Goal: Check status: Check status

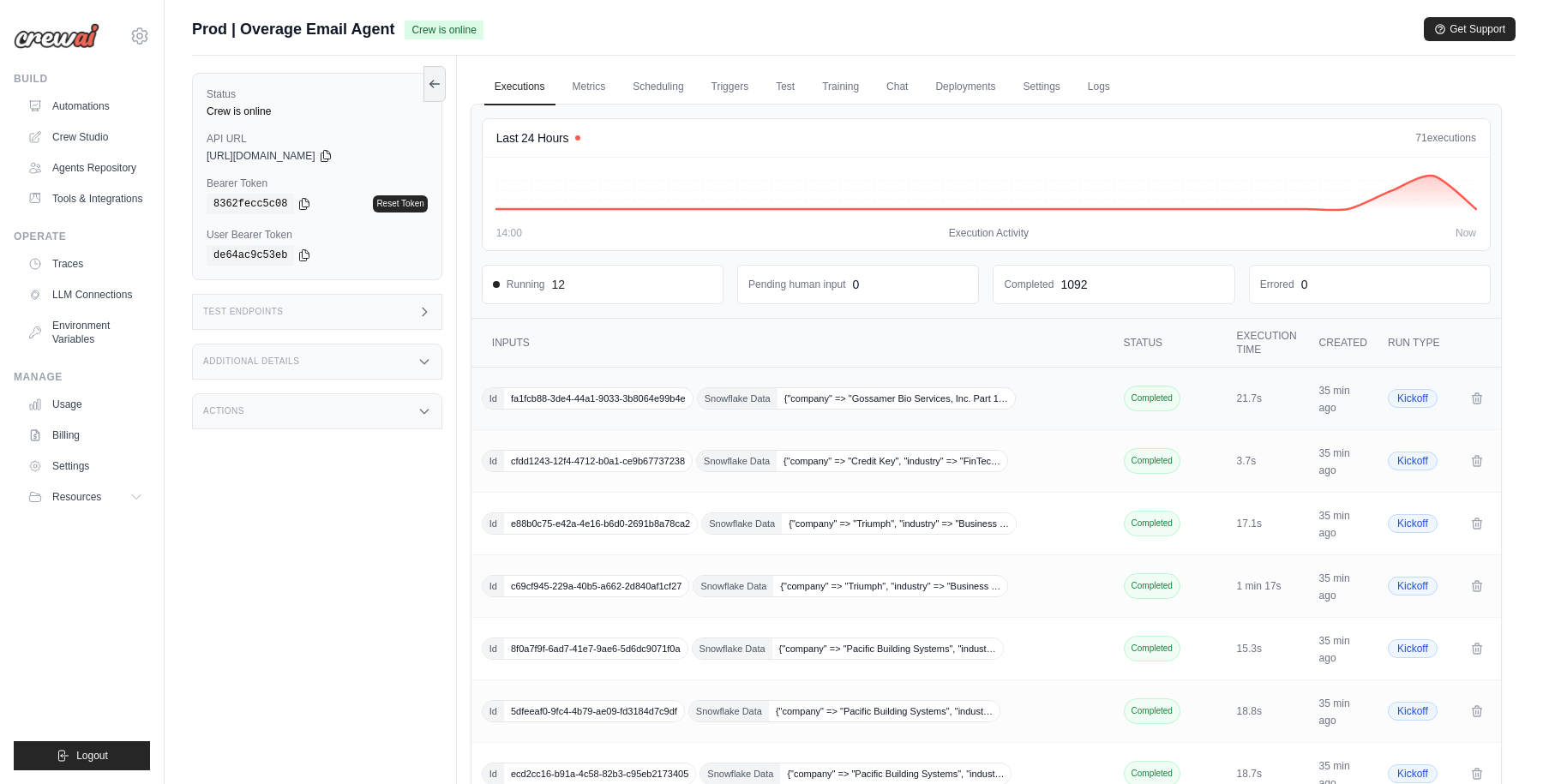
click at [1060, 411] on td "Id fa1fcb88-3de4-44a1-9033-3b8064e99b4e Snowflake Data {"company" => "Gossamer …" at bounding box center [794, 398] width 645 height 62
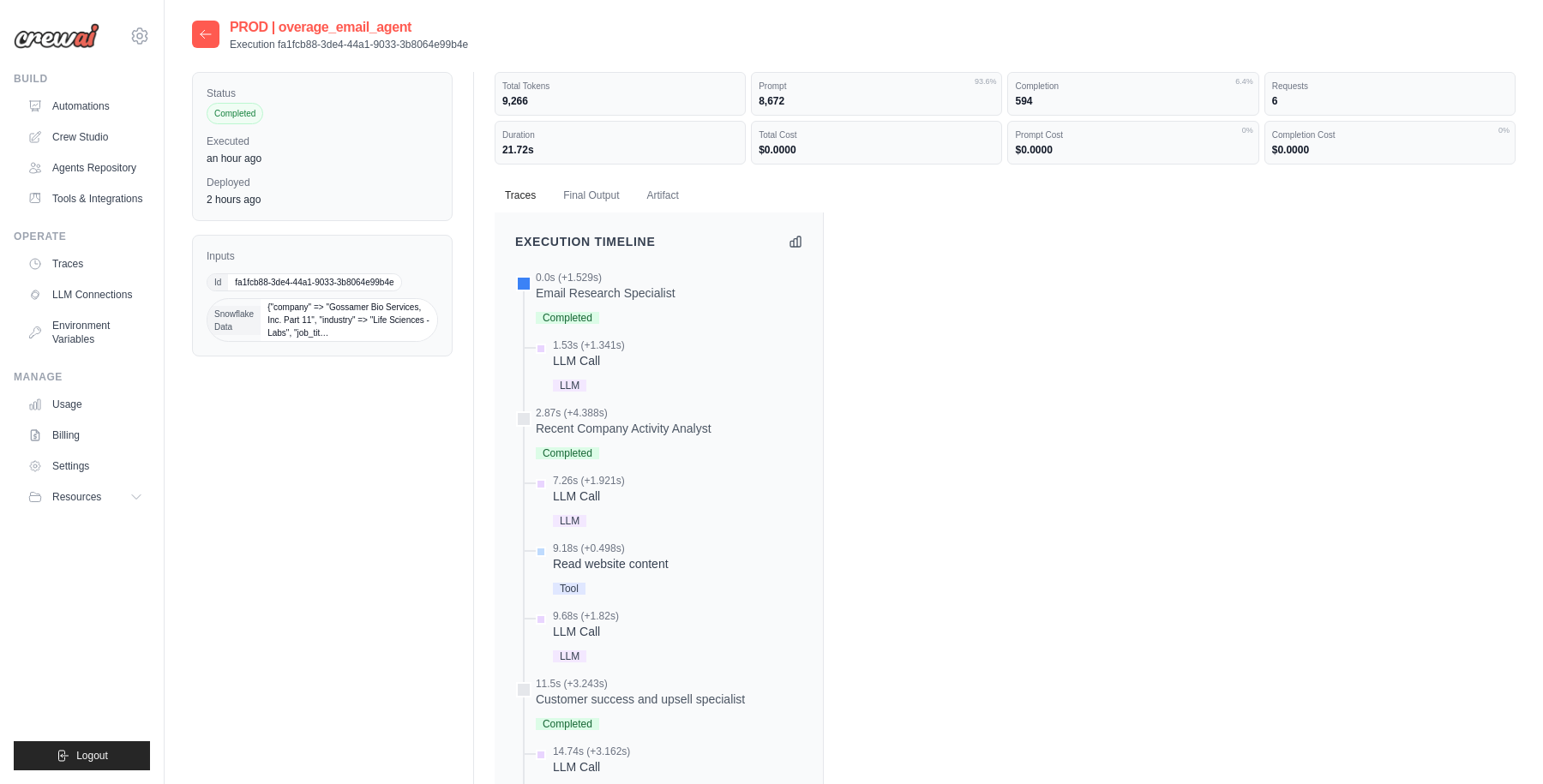
click at [201, 35] on icon at bounding box center [206, 35] width 14 height 14
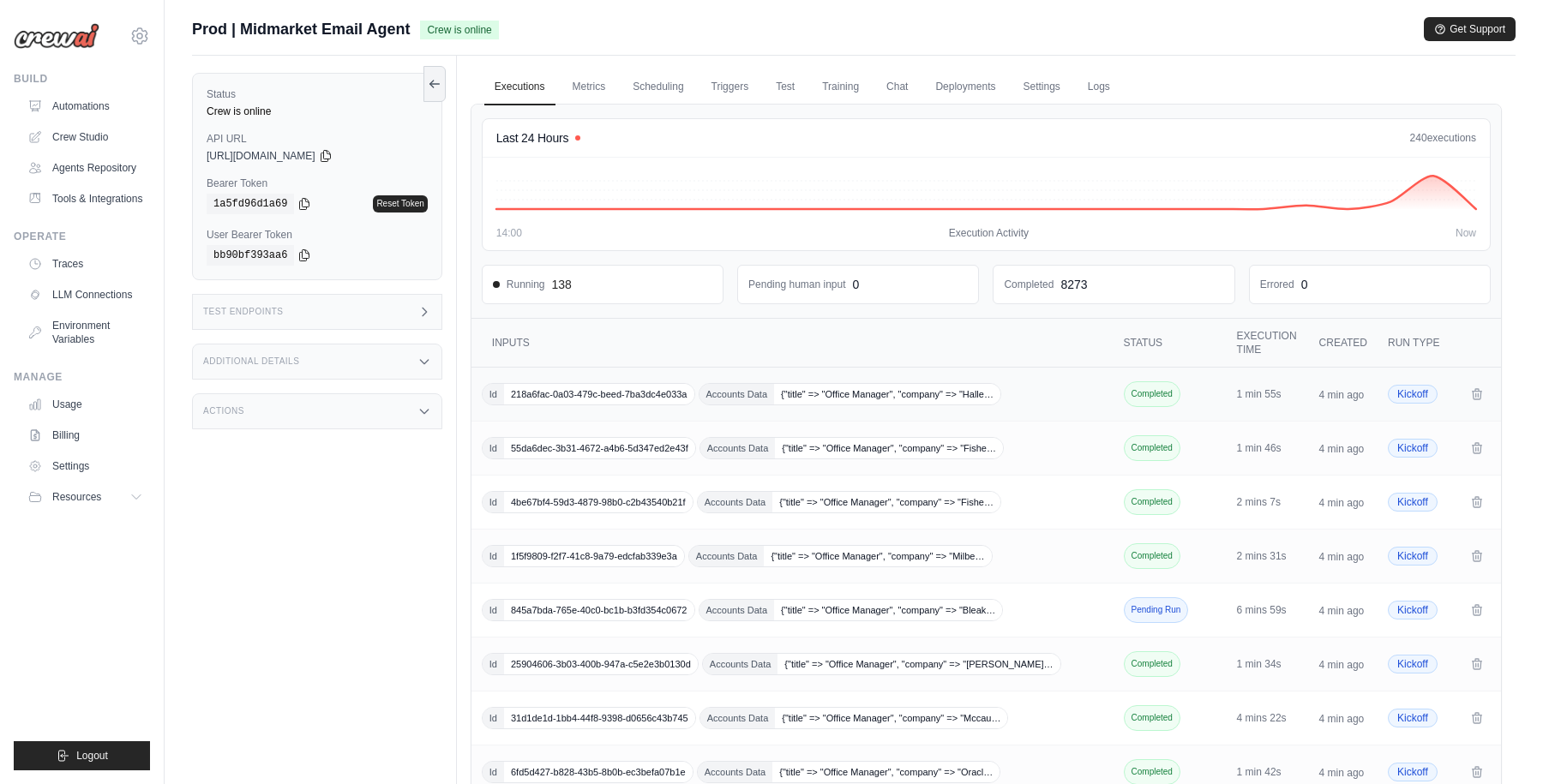
click at [1060, 397] on div "Id 218a6fac-0a03-479c-beed-7ba3dc4e033a Accounts Data {"title" => "Office Manag…" at bounding box center [794, 394] width 625 height 22
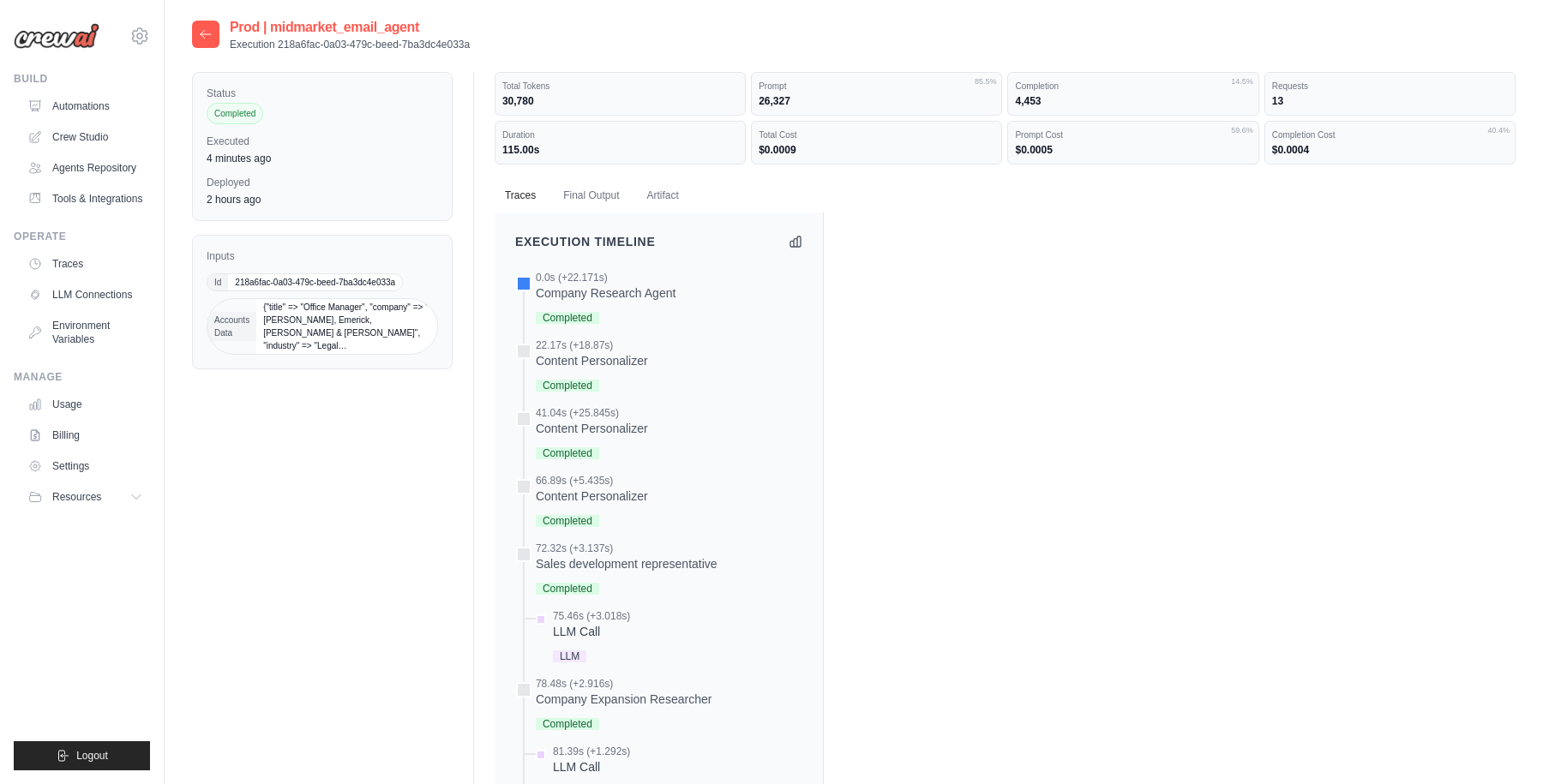
click at [204, 35] on icon at bounding box center [206, 35] width 14 height 14
